Goal: Task Accomplishment & Management: Manage account settings

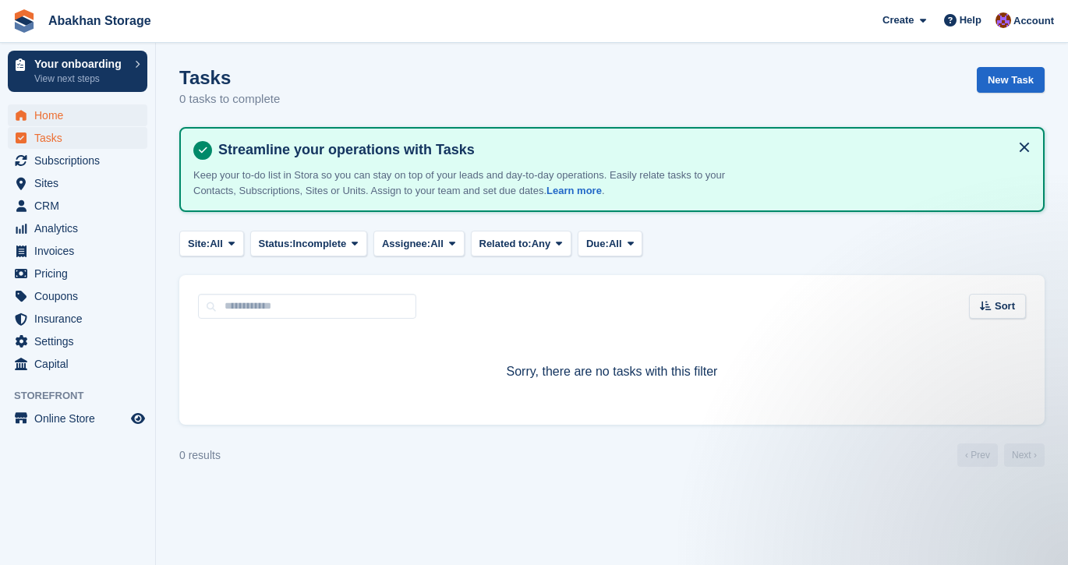
click at [29, 106] on span "menu" at bounding box center [21, 115] width 19 height 19
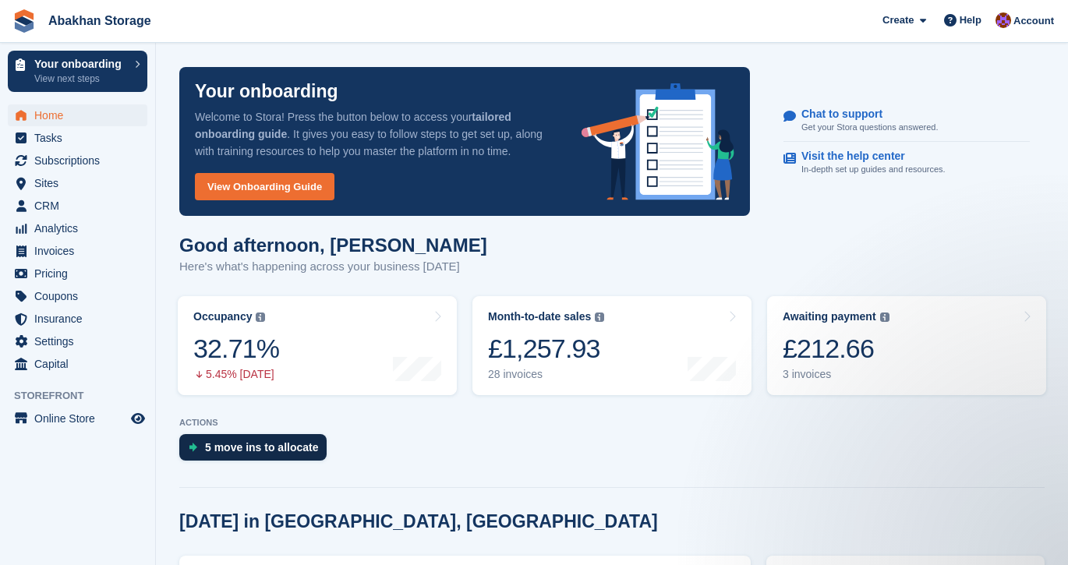
click at [243, 449] on div "5 move ins to allocate" at bounding box center [262, 447] width 114 height 12
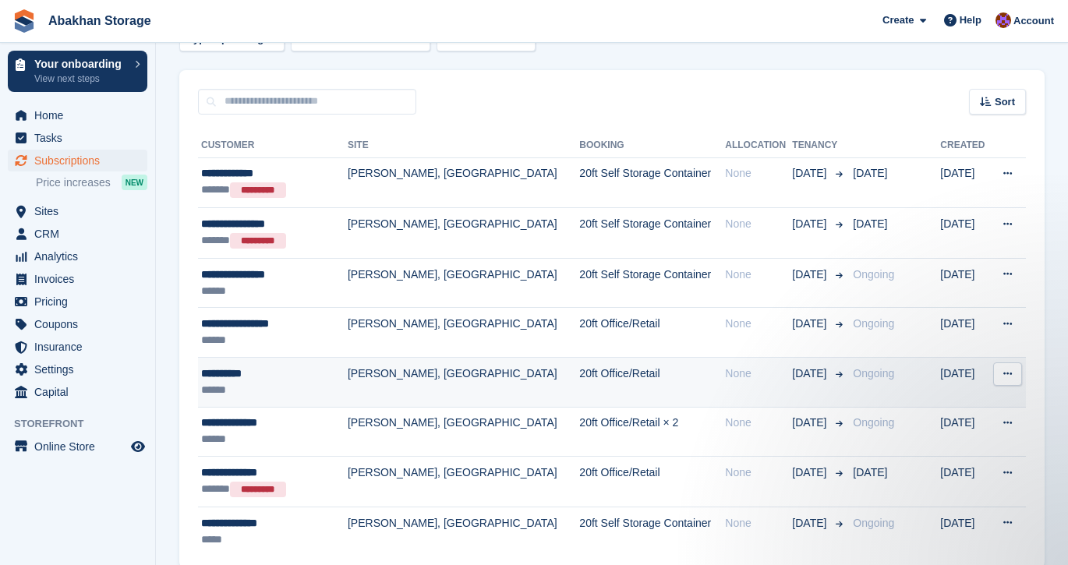
click at [750, 386] on td "None" at bounding box center [758, 383] width 67 height 50
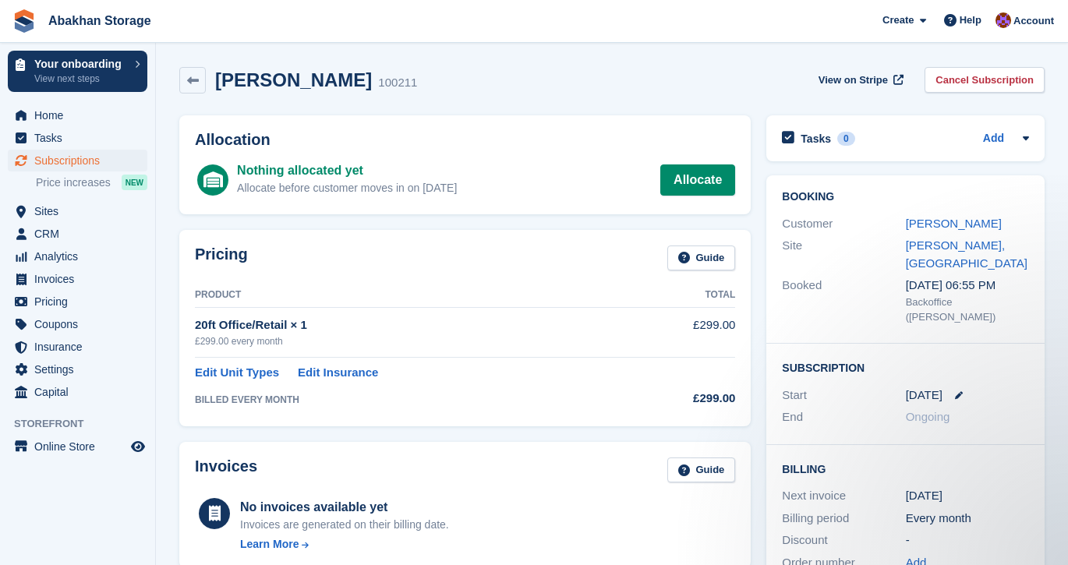
drag, startPoint x: 745, startPoint y: 402, endPoint x: 758, endPoint y: 390, distance: 18.2
click at [754, 380] on div "Pricing Guide Product Total 20ft Office/Retail × 1 £299.00 every month £299.00 …" at bounding box center [464, 328] width 587 height 212
click at [75, 122] on span "Home" at bounding box center [81, 115] width 94 height 22
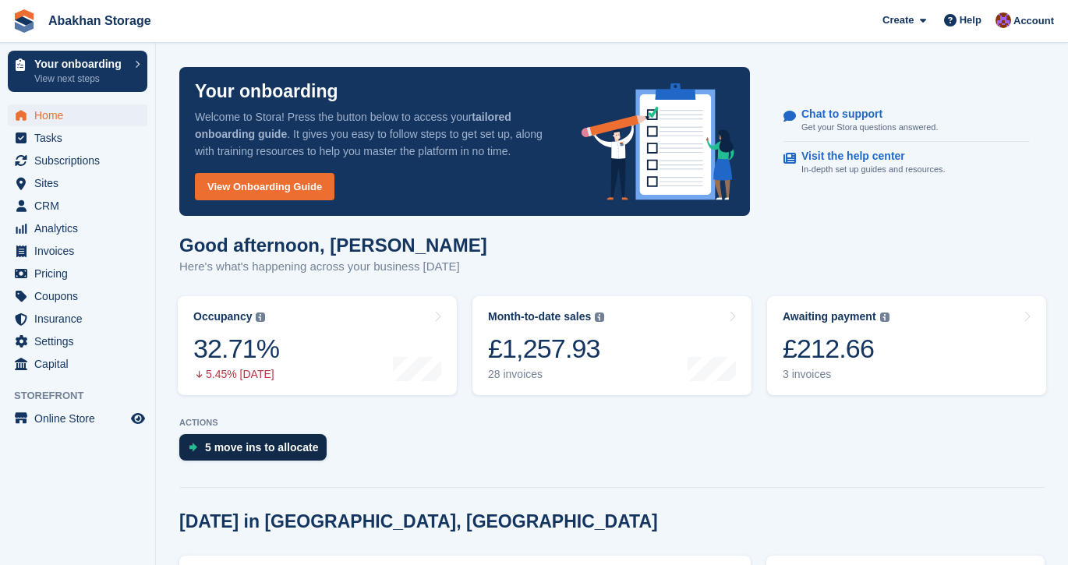
click at [295, 448] on div "5 move ins to allocate" at bounding box center [262, 447] width 114 height 12
